Goal: Task Accomplishment & Management: Manage account settings

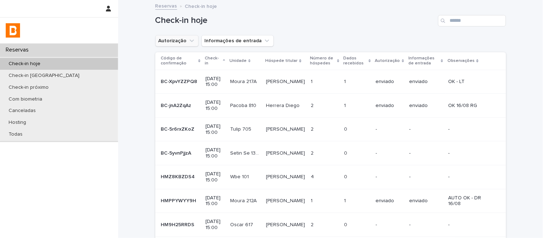
click at [179, 42] on button "Autorização" at bounding box center [176, 40] width 43 height 11
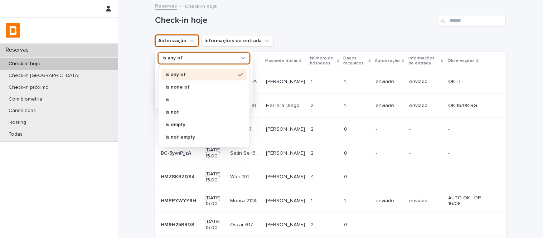
click at [186, 63] on div "is any of" at bounding box center [204, 57] width 92 height 11
click at [190, 87] on p "is none of" at bounding box center [200, 86] width 69 height 5
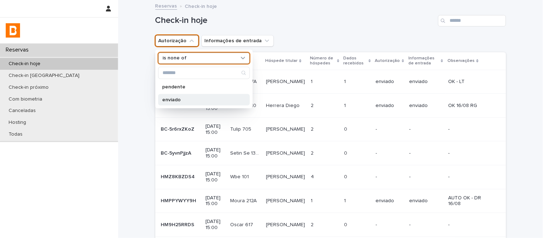
click at [193, 99] on p "enviado" at bounding box center [200, 99] width 76 height 5
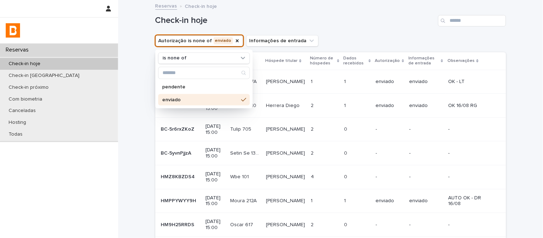
click at [380, 26] on h1 "Check-in hoje" at bounding box center [295, 20] width 280 height 10
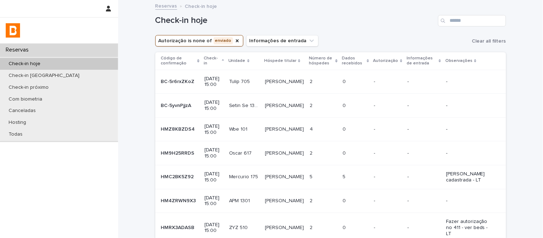
click at [364, 56] on p "Dados recebidos" at bounding box center [353, 60] width 23 height 13
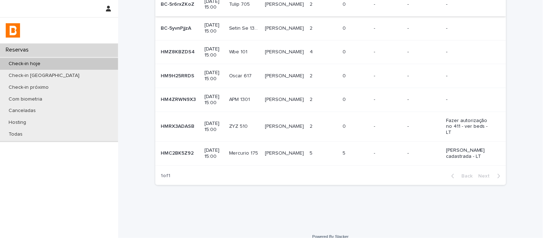
scroll to position [80, 0]
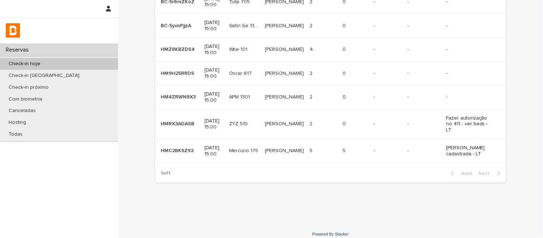
click at [288, 97] on p "[PERSON_NAME]" at bounding box center [285, 97] width 40 height 8
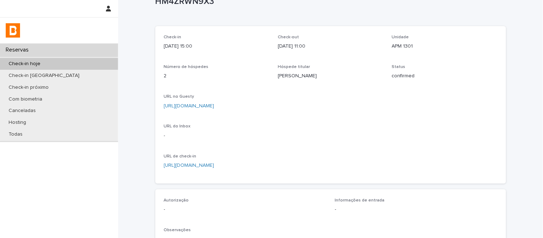
scroll to position [40, 0]
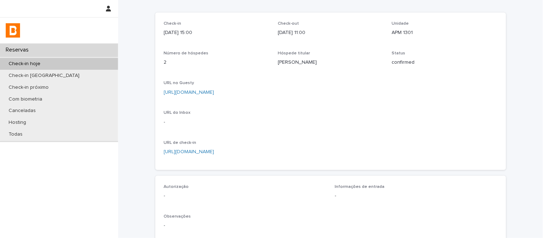
click at [214, 92] on link "[URL][DOMAIN_NAME]" at bounding box center [189, 92] width 50 height 5
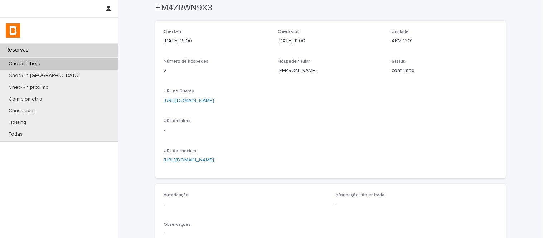
scroll to position [0, 0]
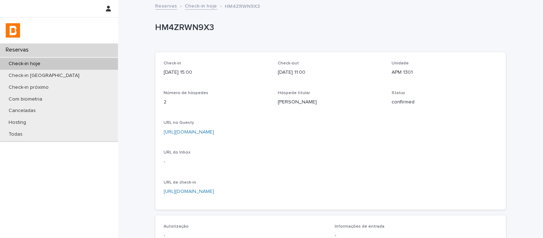
click at [197, 28] on p "HM4ZRWN9X3" at bounding box center [329, 28] width 348 height 10
copy p "HM4ZRWN9X3"
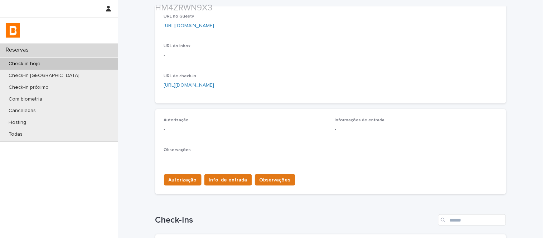
scroll to position [159, 0]
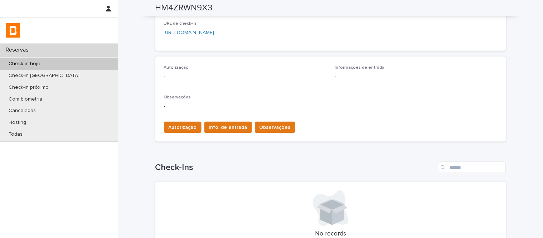
click at [178, 116] on div "Autorização Info. de entrada Observações" at bounding box center [330, 126] width 333 height 20
click at [181, 124] on span "Autorização" at bounding box center [182, 127] width 28 height 7
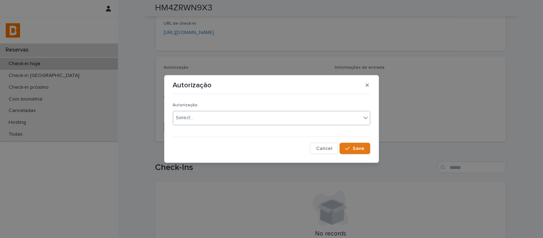
click at [196, 122] on div "Select..." at bounding box center [267, 118] width 188 height 12
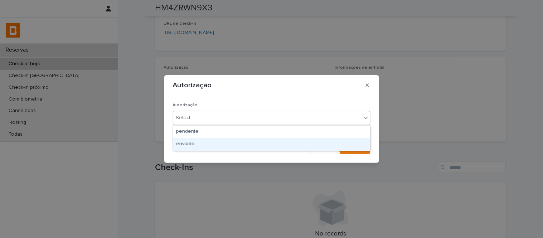
click at [204, 147] on div "enviado" at bounding box center [271, 144] width 197 height 13
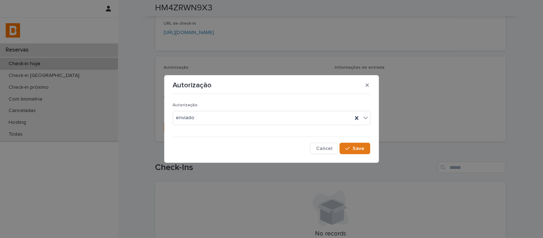
click at [355, 142] on div "Autorização enviado Cancel Save" at bounding box center [271, 125] width 197 height 57
click at [355, 150] on span "Save" at bounding box center [359, 148] width 12 height 5
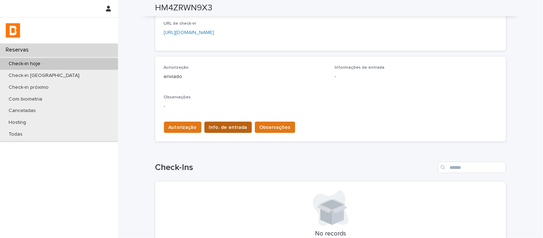
click at [223, 129] on span "Info. de entrada" at bounding box center [228, 127] width 38 height 7
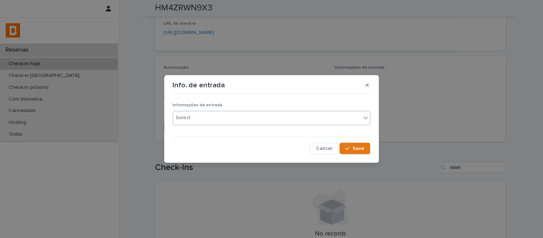
click at [219, 121] on div "Select..." at bounding box center [267, 118] width 188 height 12
click at [342, 143] on button "Save" at bounding box center [354, 148] width 30 height 11
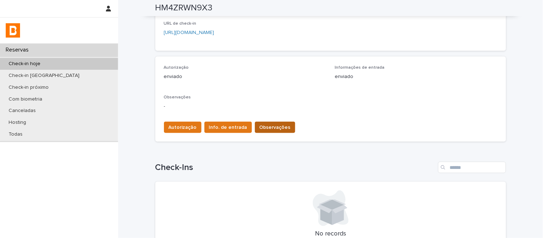
click at [259, 127] on span "Observações" at bounding box center [274, 127] width 31 height 7
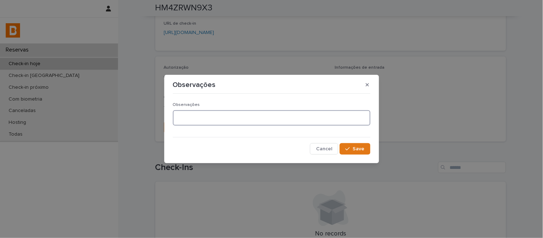
click at [239, 113] on textarea at bounding box center [271, 117] width 197 height 15
type textarea "**********"
click at [374, 149] on section "**********" at bounding box center [271, 119] width 215 height 89
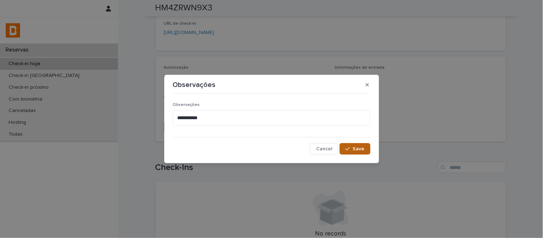
click at [363, 155] on button "Save" at bounding box center [354, 148] width 30 height 11
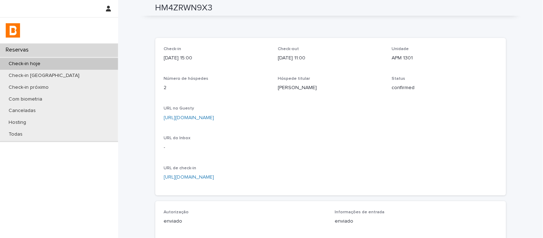
scroll to position [0, 0]
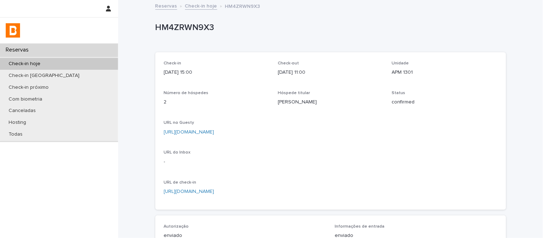
click at [195, 5] on link "Check-in hoje" at bounding box center [201, 5] width 32 height 8
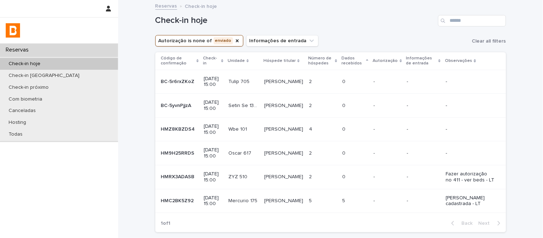
click at [297, 181] on div "[PERSON_NAME]" at bounding box center [283, 177] width 39 height 12
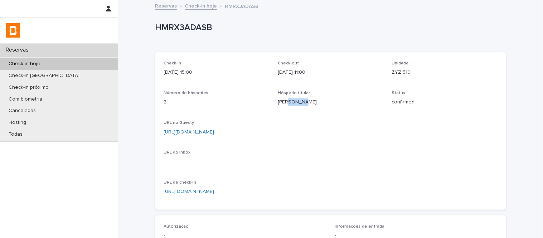
drag, startPoint x: 283, startPoint y: 103, endPoint x: 298, endPoint y: 103, distance: 14.3
click at [298, 103] on p "[PERSON_NAME]" at bounding box center [331, 102] width 106 height 8
click at [282, 102] on p "[PERSON_NAME]" at bounding box center [331, 102] width 106 height 8
drag, startPoint x: 282, startPoint y: 102, endPoint x: 288, endPoint y: 102, distance: 5.7
click at [288, 102] on p "[PERSON_NAME]" at bounding box center [331, 102] width 106 height 8
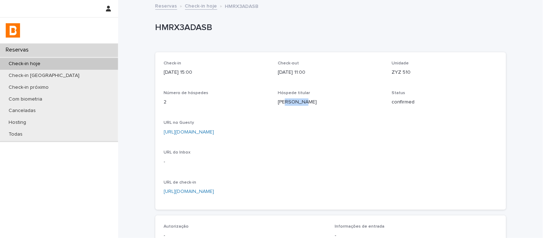
copy p "[PERSON_NAME]"
click at [174, 24] on p "HMRX3ADASB" at bounding box center [329, 28] width 348 height 10
copy p "HMRX3ADASB"
click at [205, 5] on link "Check-in hoje" at bounding box center [201, 5] width 32 height 8
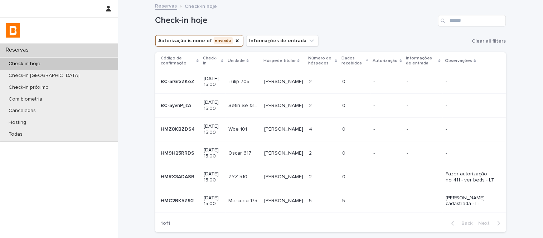
click at [327, 106] on p at bounding box center [323, 106] width 28 height 6
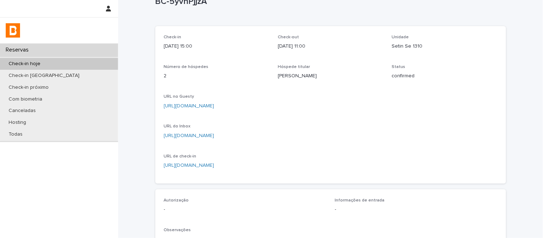
scroll to position [40, 0]
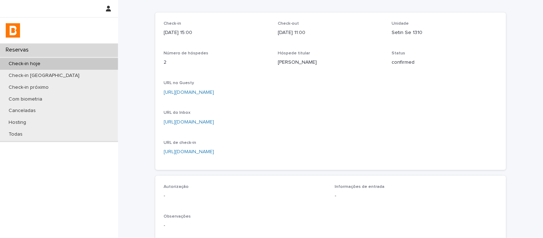
drag, startPoint x: 290, startPoint y: 103, endPoint x: 263, endPoint y: 102, distance: 26.8
click at [263, 102] on div "Check-in [DATE] 15:00 Check-out [DATE] 11:00 Unidade Setin Se 1310 Número de hó…" at bounding box center [330, 91] width 333 height 140
click at [373, 72] on div "Check-in [DATE] 15:00 Check-out [DATE] 11:00 Unidade Setin Se 1310 Número de hó…" at bounding box center [330, 91] width 333 height 140
drag, startPoint x: 290, startPoint y: 61, endPoint x: 269, endPoint y: 62, distance: 21.1
click at [269, 62] on div "Check-in [DATE] 15:00 Check-out [DATE] 11:00 Unidade Setin Se 1310 Número de hó…" at bounding box center [330, 91] width 333 height 140
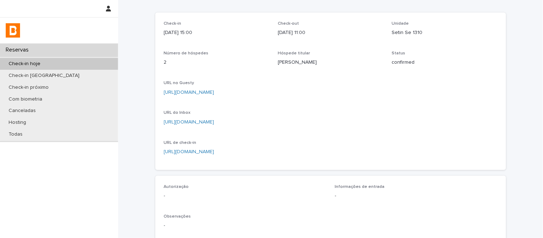
click at [324, 67] on div "Hóspede titular [PERSON_NAME]" at bounding box center [331, 61] width 106 height 21
drag, startPoint x: 291, startPoint y: 62, endPoint x: 275, endPoint y: 63, distance: 16.2
click at [278, 63] on p "[PERSON_NAME]" at bounding box center [331, 63] width 106 height 8
copy p "[PERSON_NAME]"
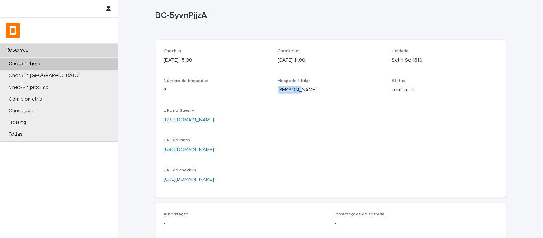
scroll to position [0, 0]
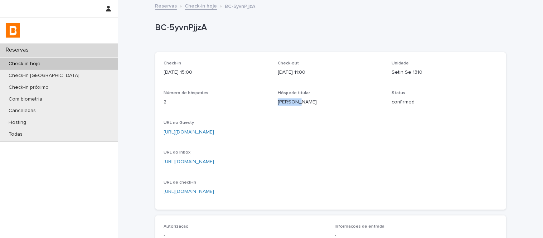
drag, startPoint x: 293, startPoint y: 102, endPoint x: 321, endPoint y: 101, distance: 27.9
click at [321, 101] on p "[PERSON_NAME]" at bounding box center [331, 102] width 106 height 8
copy p "Mirian"
click at [193, 4] on link "Check-in hoje" at bounding box center [201, 5] width 32 height 8
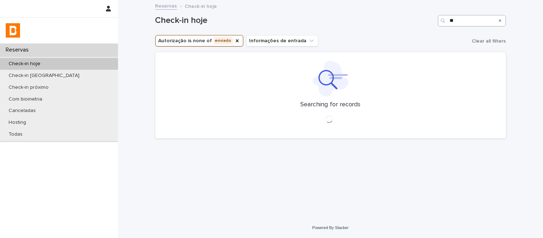
type input "*"
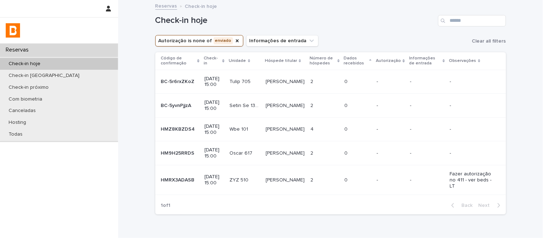
click at [270, 155] on p "[PERSON_NAME]" at bounding box center [285, 153] width 40 height 8
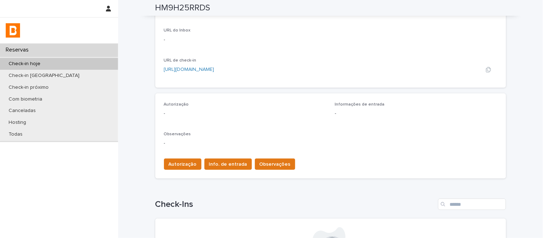
scroll to position [119, 0]
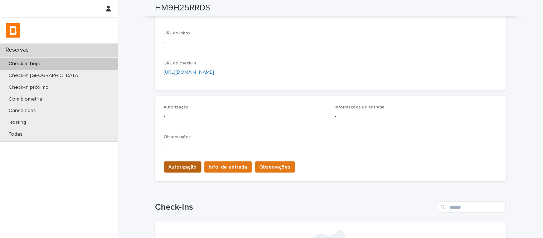
click at [187, 169] on span "Autorização" at bounding box center [182, 166] width 28 height 7
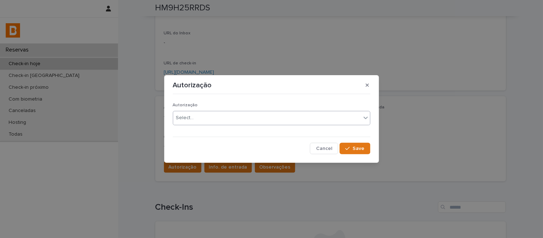
click at [187, 117] on div "Select..." at bounding box center [185, 118] width 18 height 8
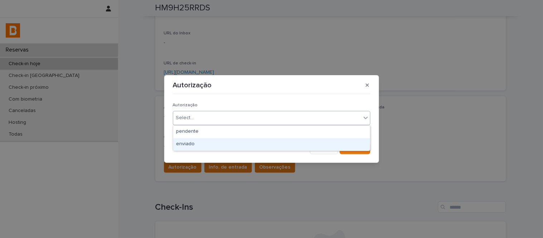
click at [197, 142] on div "enviado" at bounding box center [271, 144] width 197 height 13
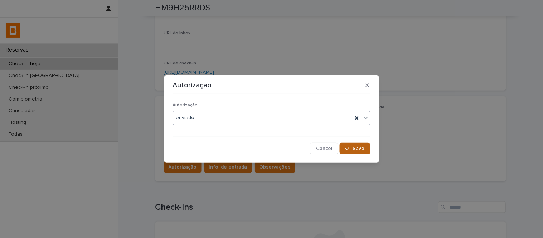
click at [361, 153] on button "Save" at bounding box center [354, 148] width 30 height 11
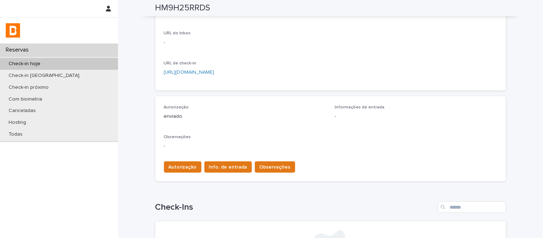
click at [221, 160] on div "Autorização Info. de entrada Observações" at bounding box center [330, 166] width 333 height 20
click at [222, 163] on span "Info. de entrada" at bounding box center [228, 166] width 38 height 7
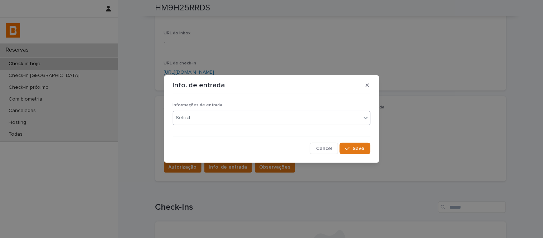
click at [220, 119] on div "Select..." at bounding box center [267, 118] width 188 height 12
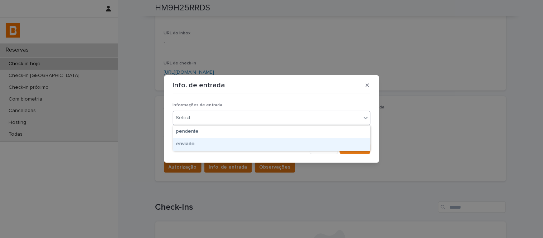
drag, startPoint x: 227, startPoint y: 135, endPoint x: 229, endPoint y: 142, distance: 7.1
click at [229, 142] on div "enviado" at bounding box center [271, 144] width 197 height 13
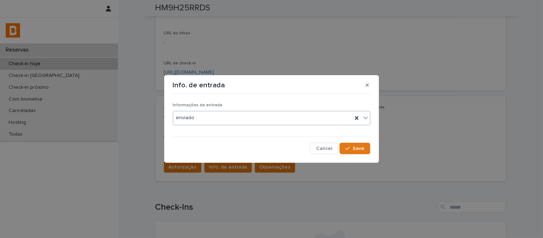
click at [356, 159] on section "Info. de entrada Informações de entrada option enviado, selected. 0 results ava…" at bounding box center [271, 118] width 215 height 87
click at [353, 149] on span "Save" at bounding box center [359, 148] width 12 height 5
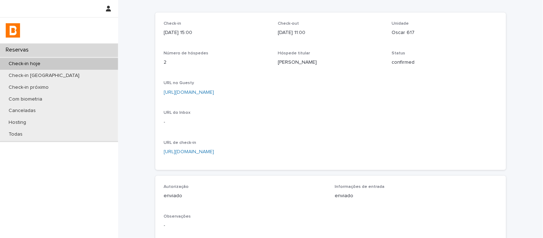
scroll to position [0, 0]
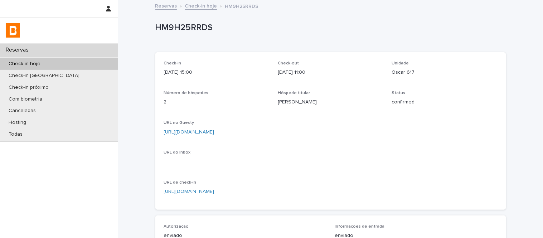
click at [194, 7] on link "Check-in hoje" at bounding box center [201, 5] width 32 height 8
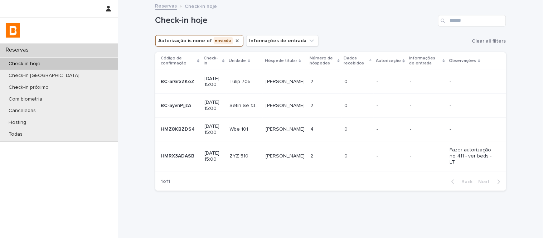
click at [236, 41] on icon "Autorização" at bounding box center [237, 40] width 3 height 3
click at [461, 23] on input "Search" at bounding box center [472, 20] width 68 height 11
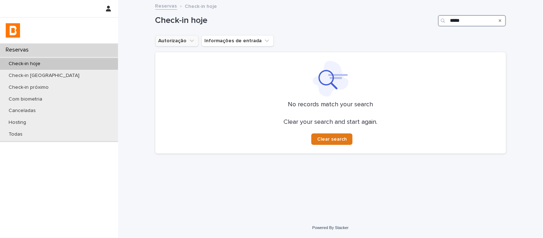
type input "*****"
